Goal: Information Seeking & Learning: Learn about a topic

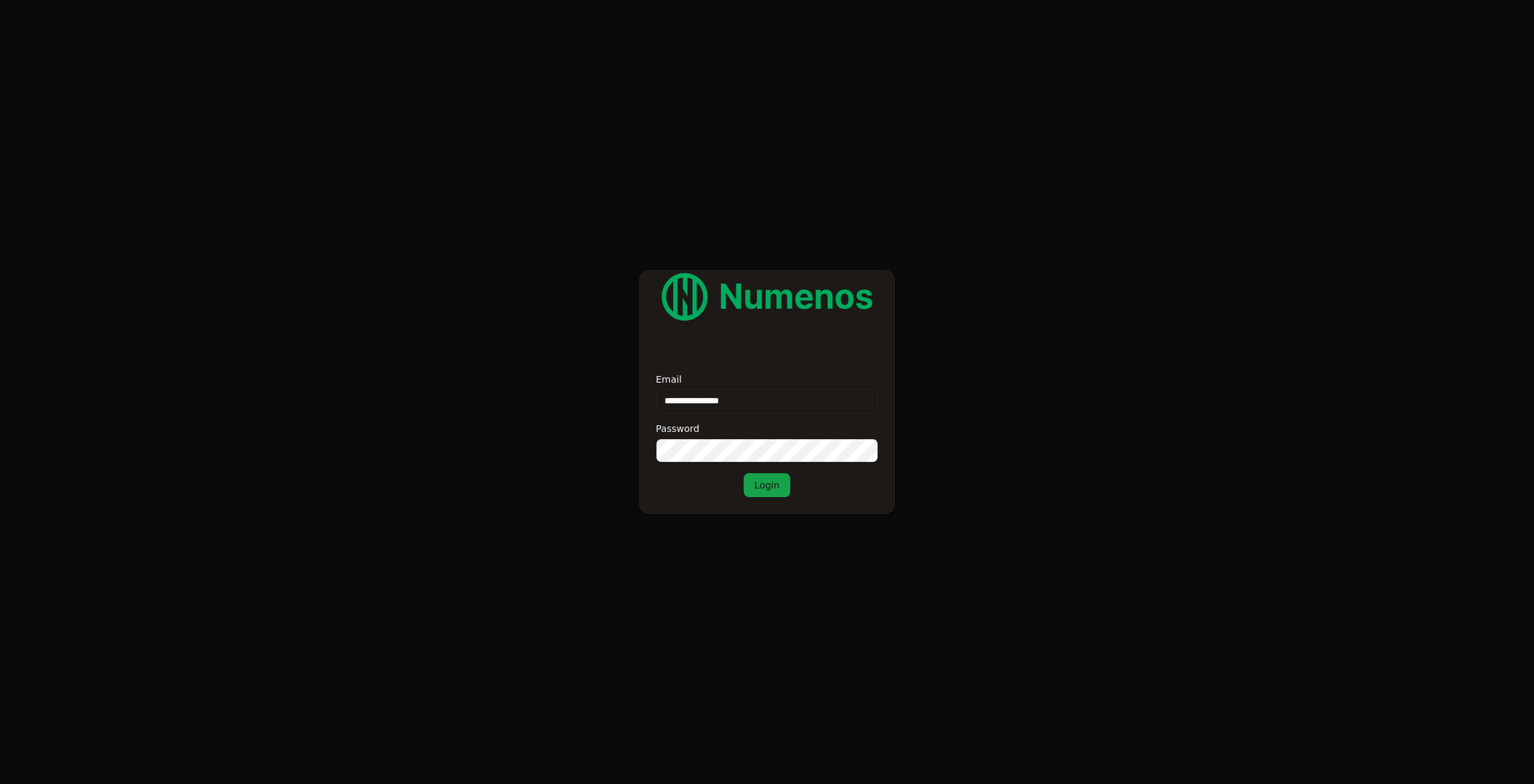
type input "**********"
click at [766, 485] on button "Login" at bounding box center [767, 485] width 47 height 24
click at [532, 171] on form "**********" at bounding box center [767, 392] width 1534 height 784
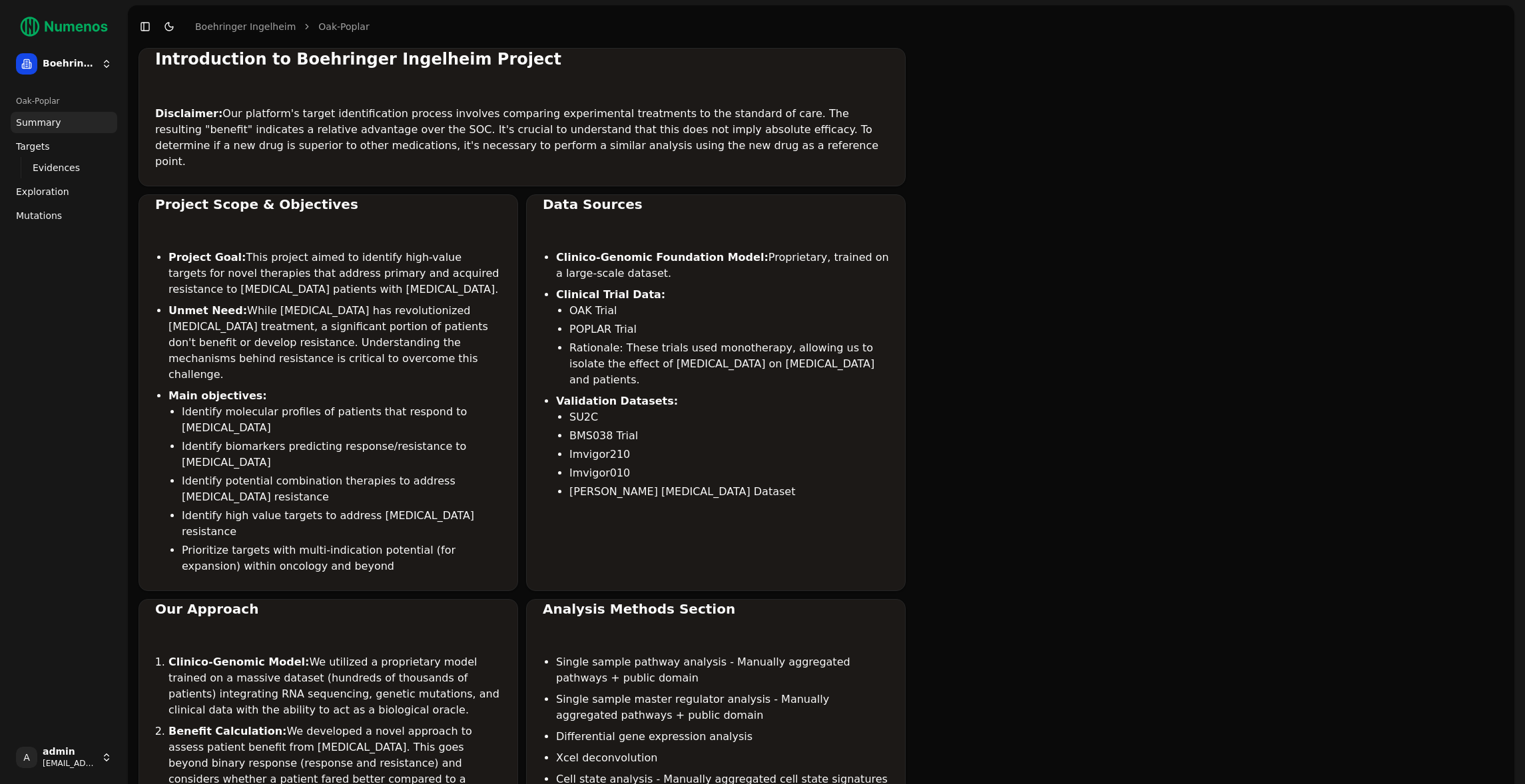
click at [48, 210] on span "Mutations" at bounding box center [39, 215] width 46 height 13
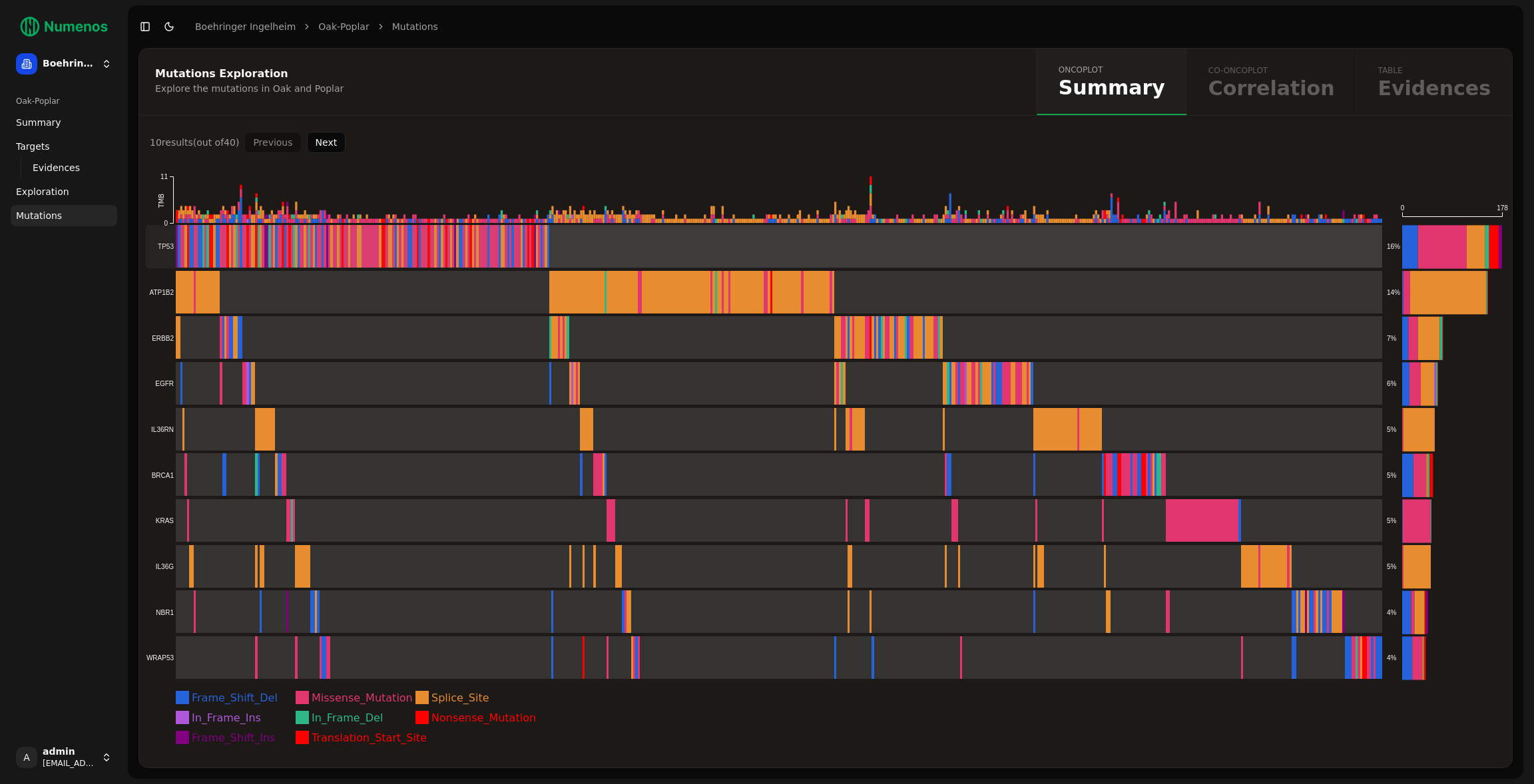
click at [756, 258] on rect at bounding box center [763, 246] width 1236 height 43
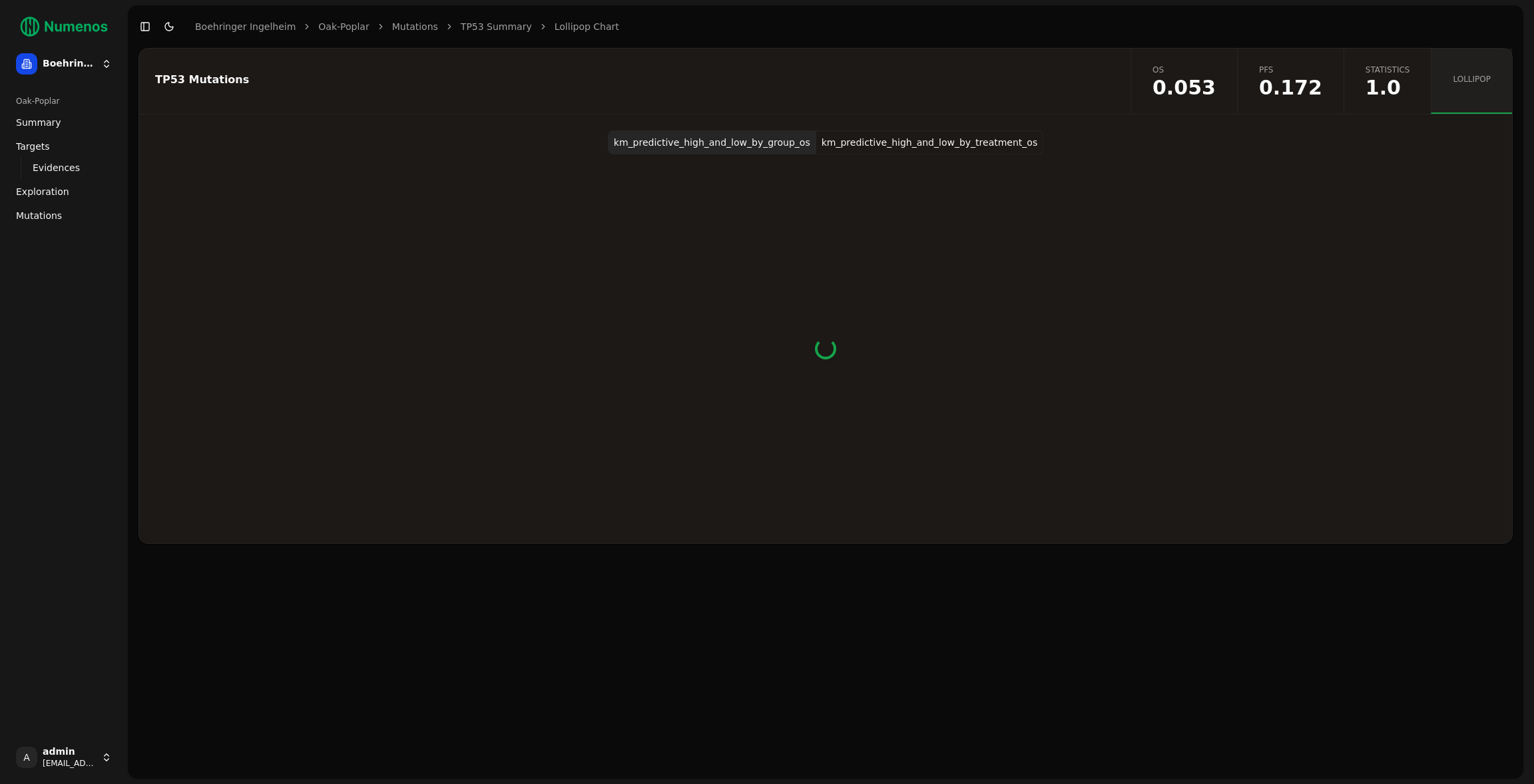
click at [727, 565] on div "TP53 Mutations os 0.053 pfs 0.172 statistics 1.0 lollipop km_predictive_high_an…" at bounding box center [826, 414] width 1395 height 731
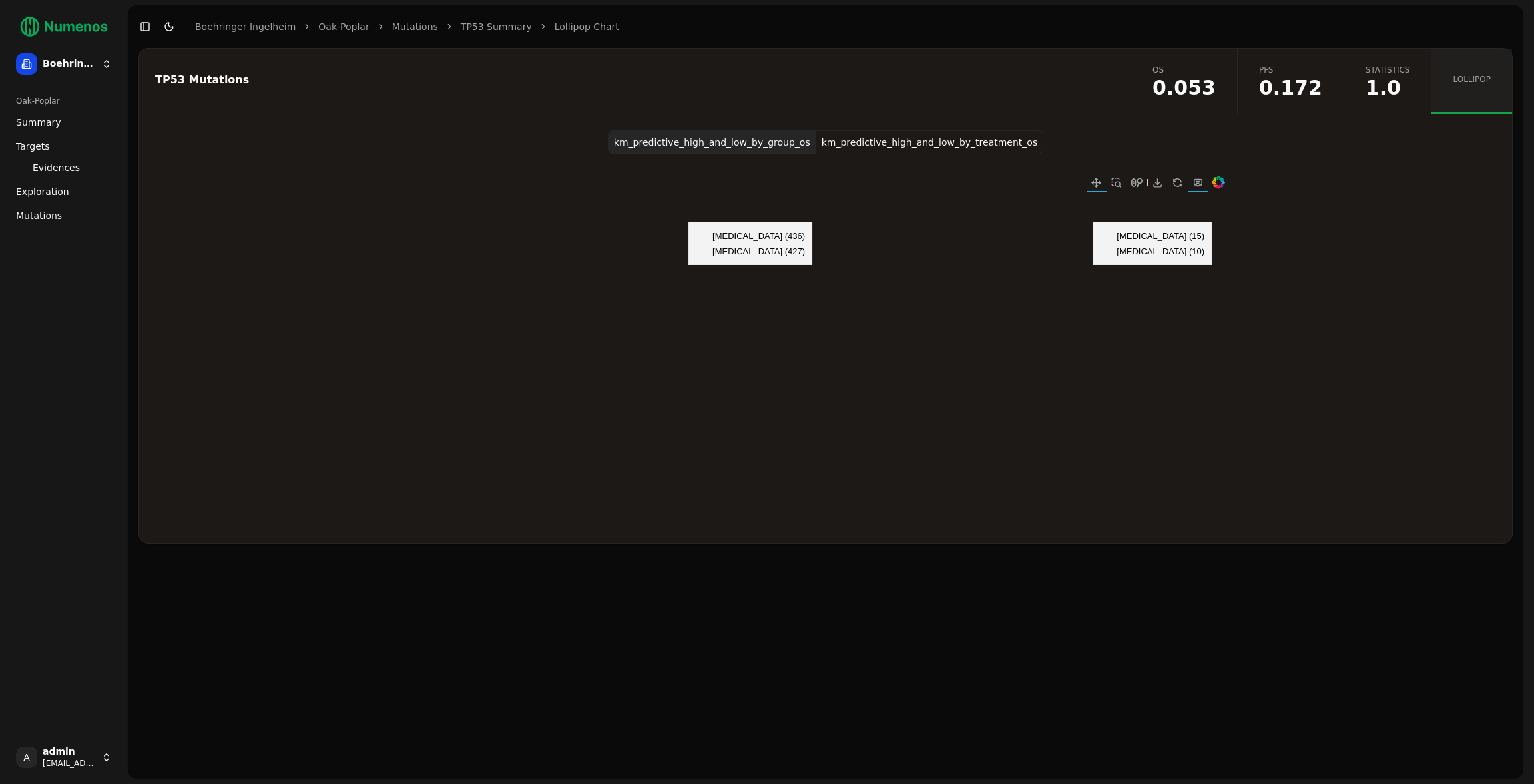
click at [1077, 146] on div "km_predictive_high_and_low_by_group_os km_predictive_high_and_low_by_treatment_…" at bounding box center [825, 336] width 1372 height 413
click at [166, 28] on button "Toggle Dark Mode" at bounding box center [169, 26] width 19 height 19
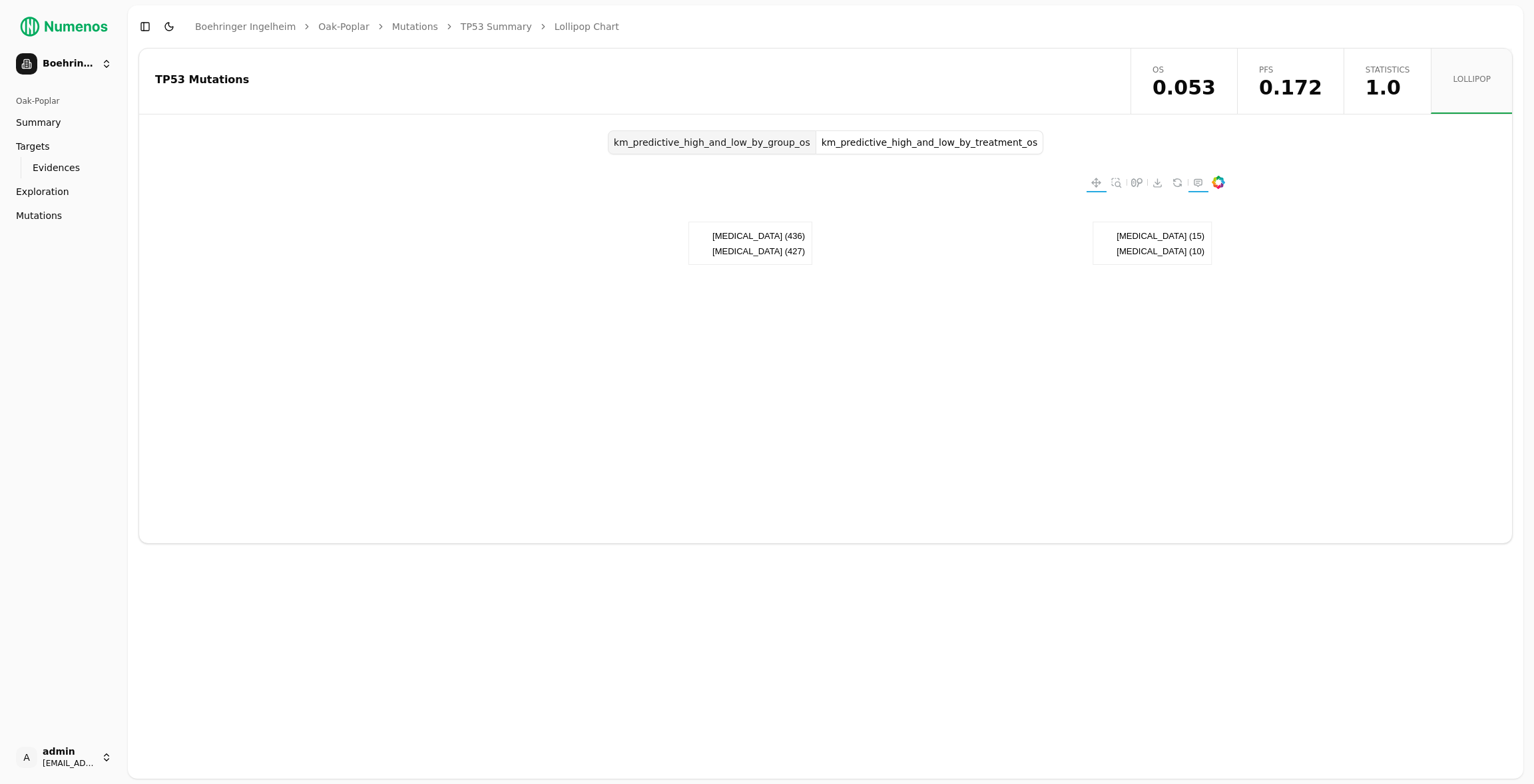
click at [166, 28] on button "Toggle Dark Mode" at bounding box center [169, 26] width 19 height 19
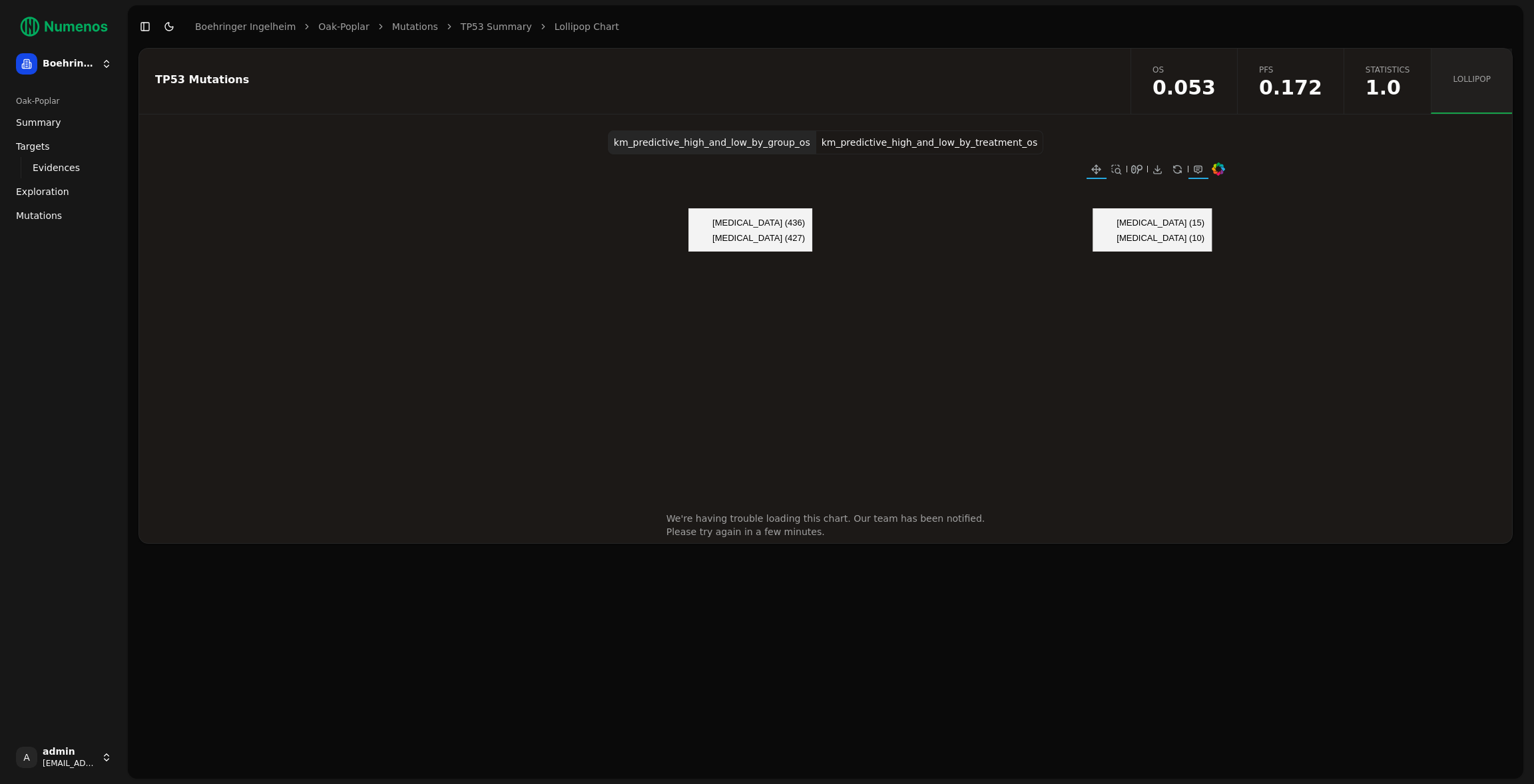
click at [1168, 84] on link "os 0.053" at bounding box center [1183, 81] width 107 height 65
click at [900, 91] on div "TP53 Mutations" at bounding box center [633, 81] width 987 height 65
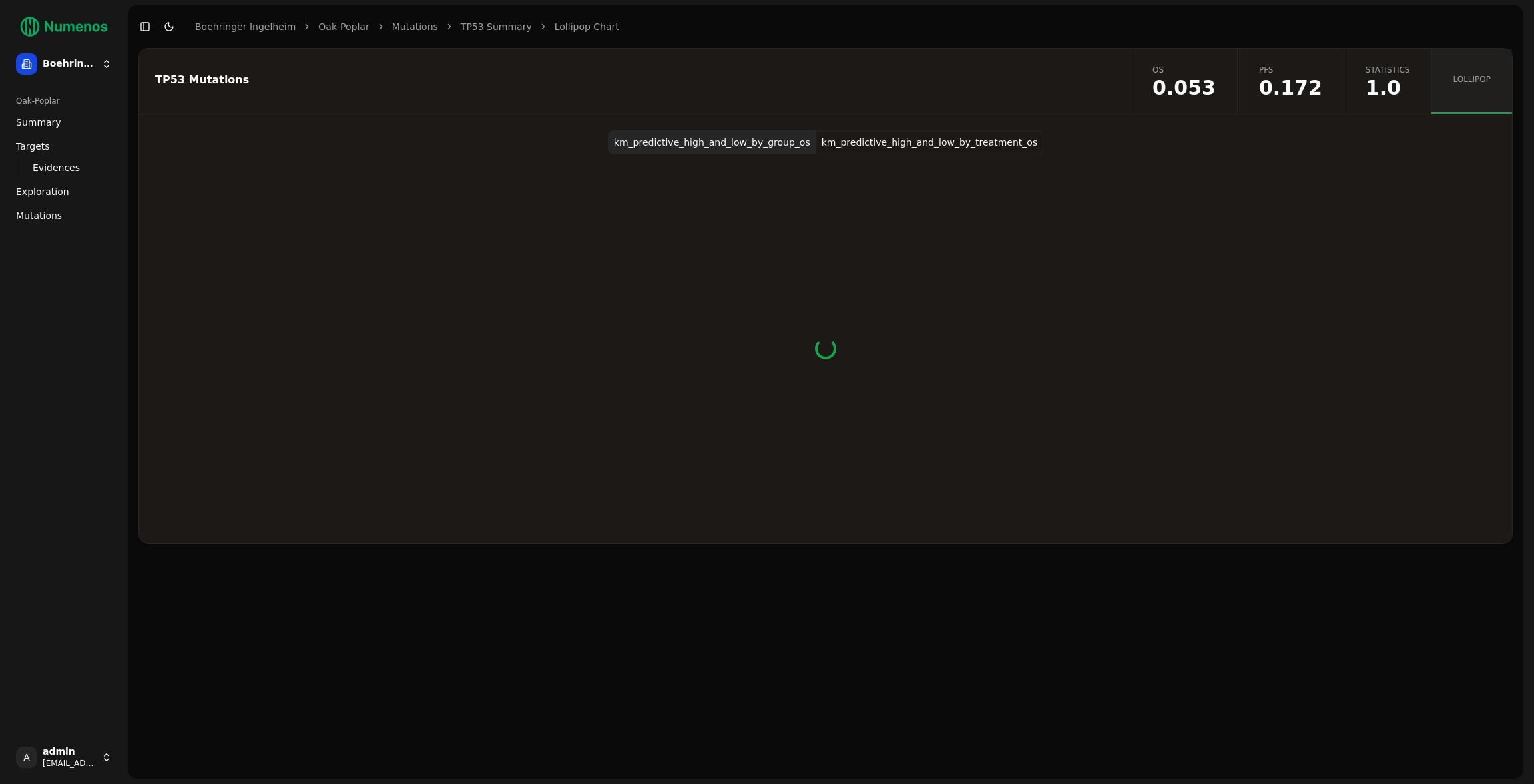
click at [900, 91] on div "TP53 Mutations" at bounding box center [633, 81] width 987 height 65
click at [787, 95] on div "TP53 Mutations" at bounding box center [633, 81] width 987 height 65
